Goal: Find specific page/section: Find specific page/section

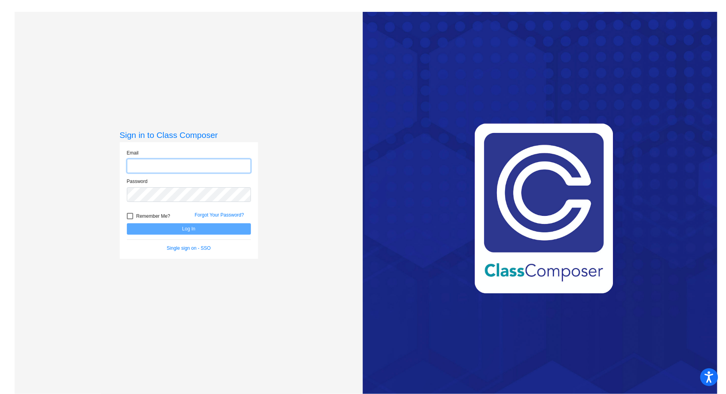
type input "[EMAIL_ADDRESS][DOMAIN_NAME]"
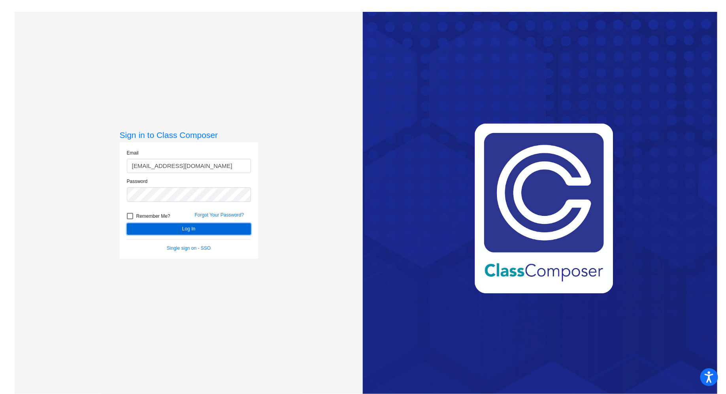
click at [189, 228] on button "Log In" at bounding box center [189, 228] width 124 height 11
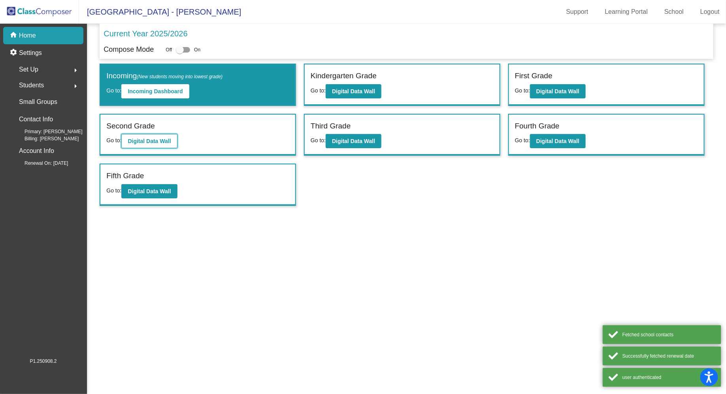
click at [157, 141] on b "Digital Data Wall" at bounding box center [149, 141] width 43 height 6
